Goal: Transaction & Acquisition: Purchase product/service

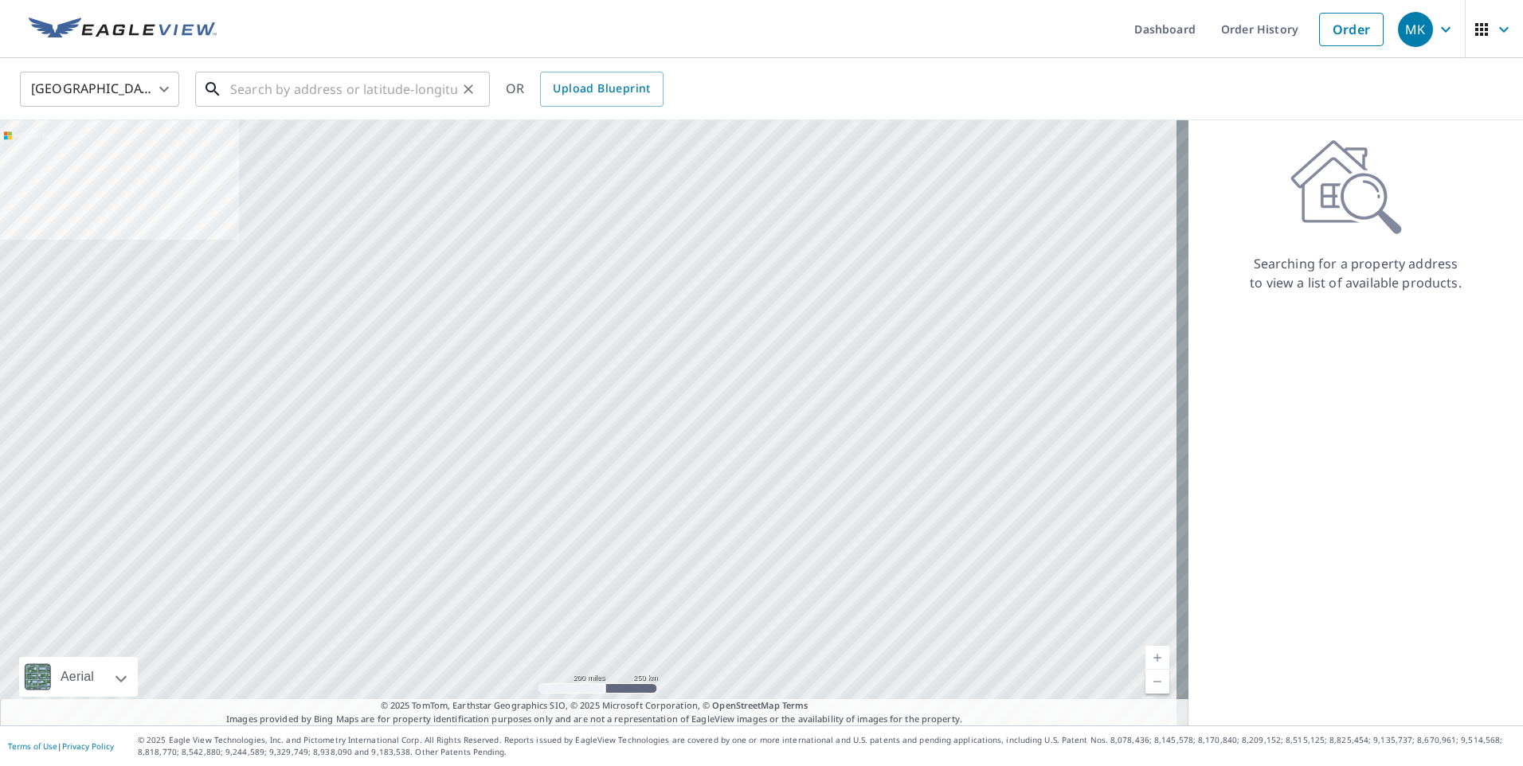
click at [262, 88] on input "text" at bounding box center [343, 89] width 227 height 45
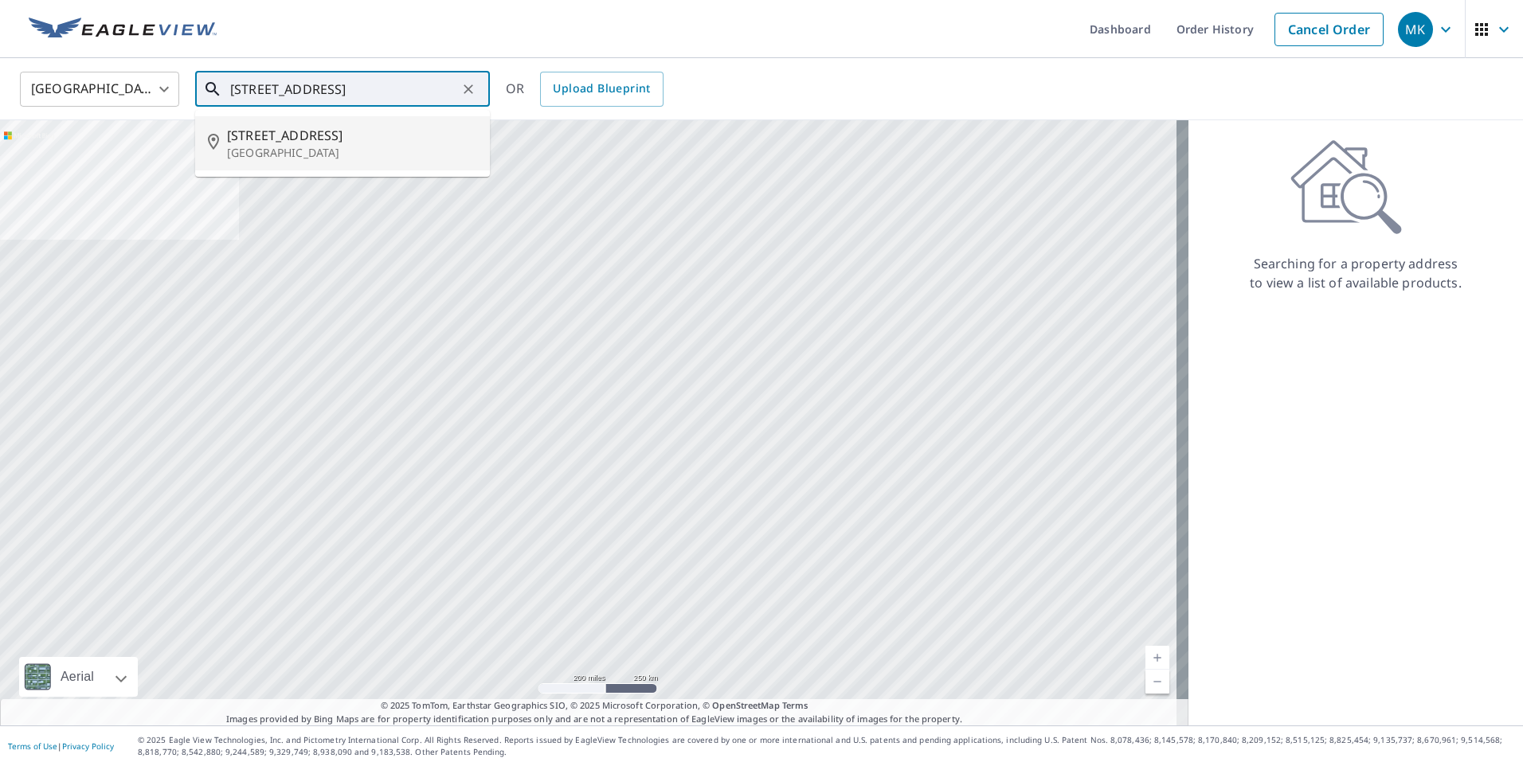
click at [336, 141] on span "[STREET_ADDRESS]" at bounding box center [352, 135] width 250 height 19
type input "[STREET_ADDRESS][PERSON_NAME]"
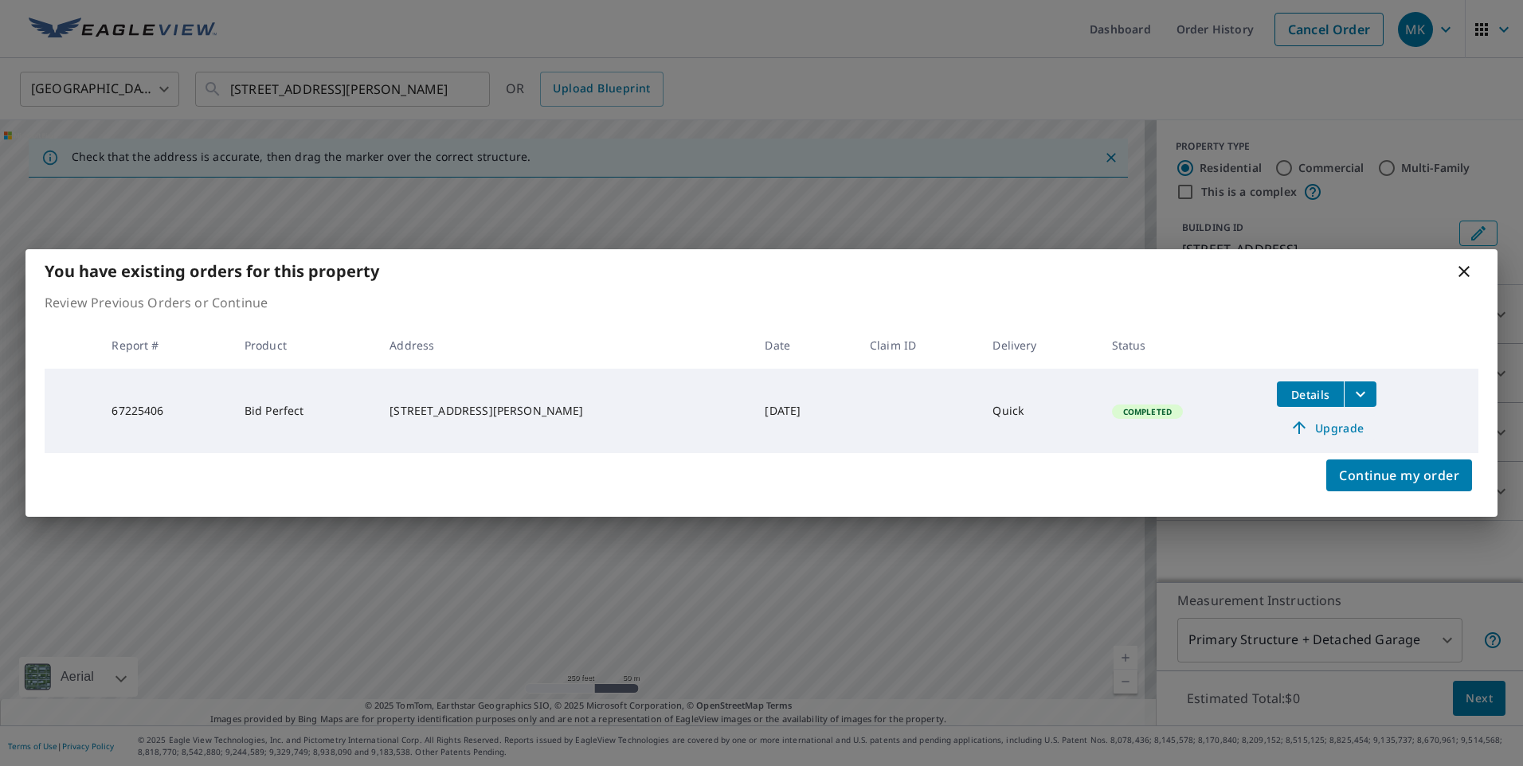
click at [1323, 432] on span "Upgrade" at bounding box center [1327, 427] width 80 height 19
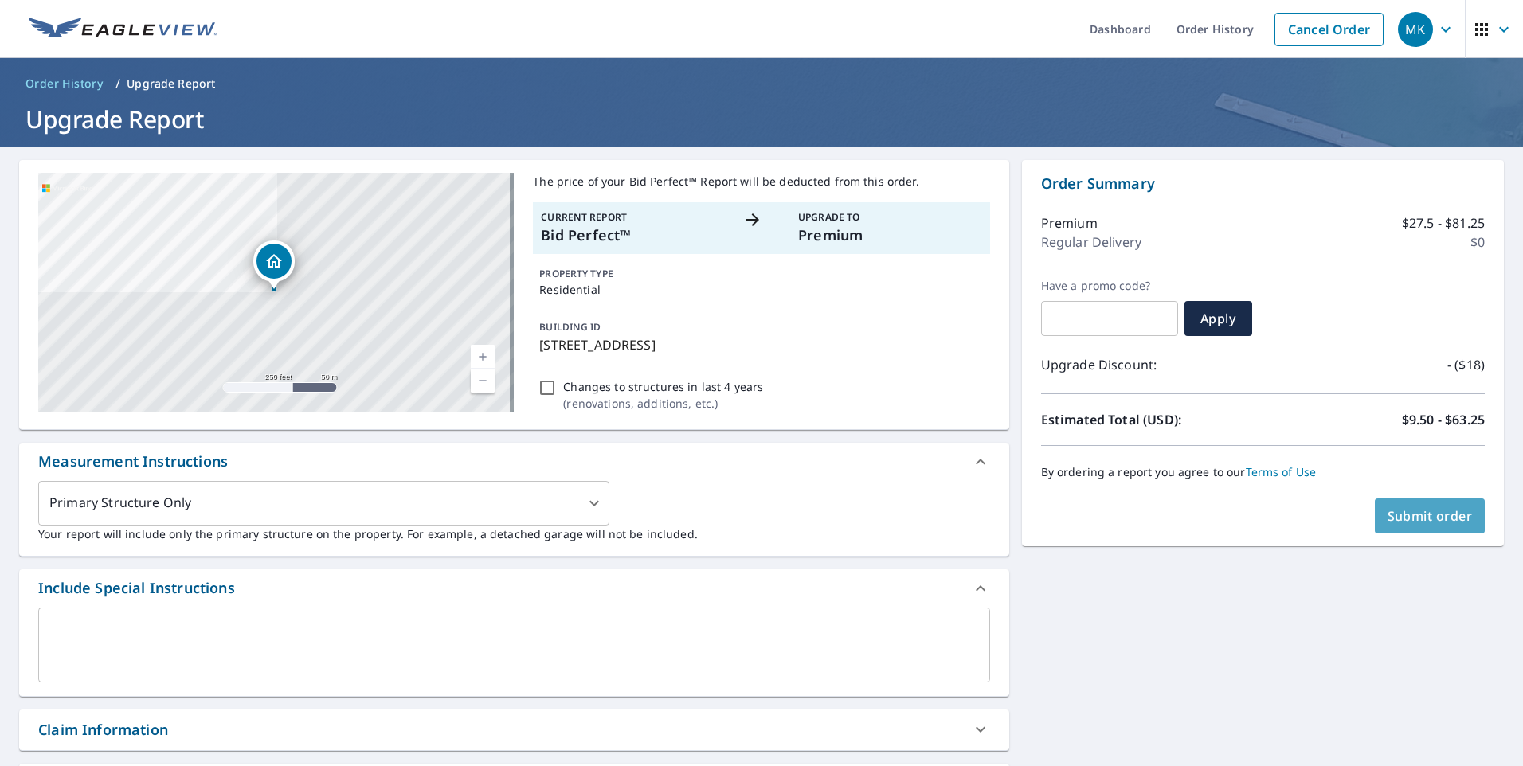
click at [1444, 516] on span "Submit order" at bounding box center [1430, 517] width 85 height 18
checkbox input "true"
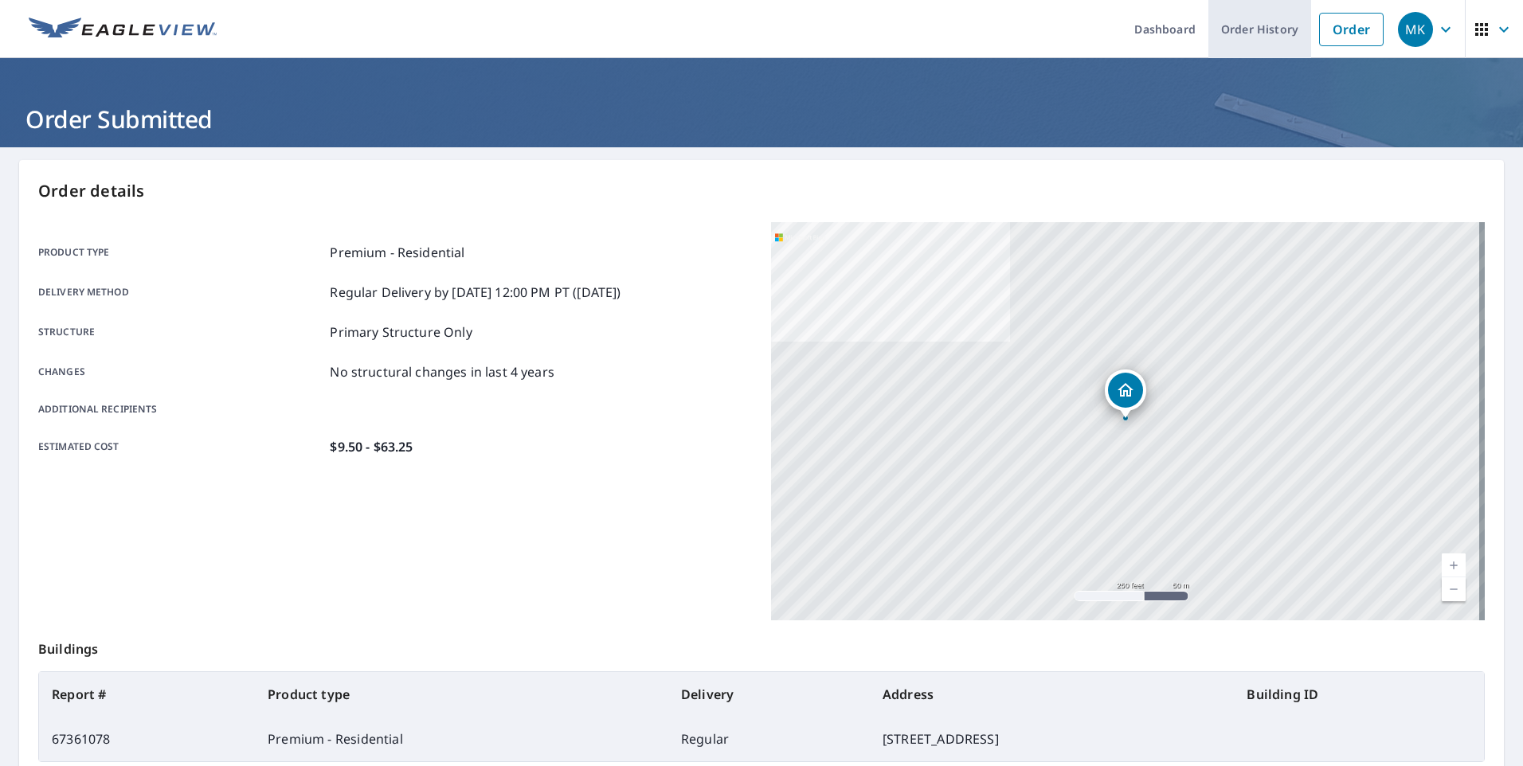
click at [1231, 28] on link "Order History" at bounding box center [1260, 29] width 103 height 58
